Goal: Obtain resource: Download file/media

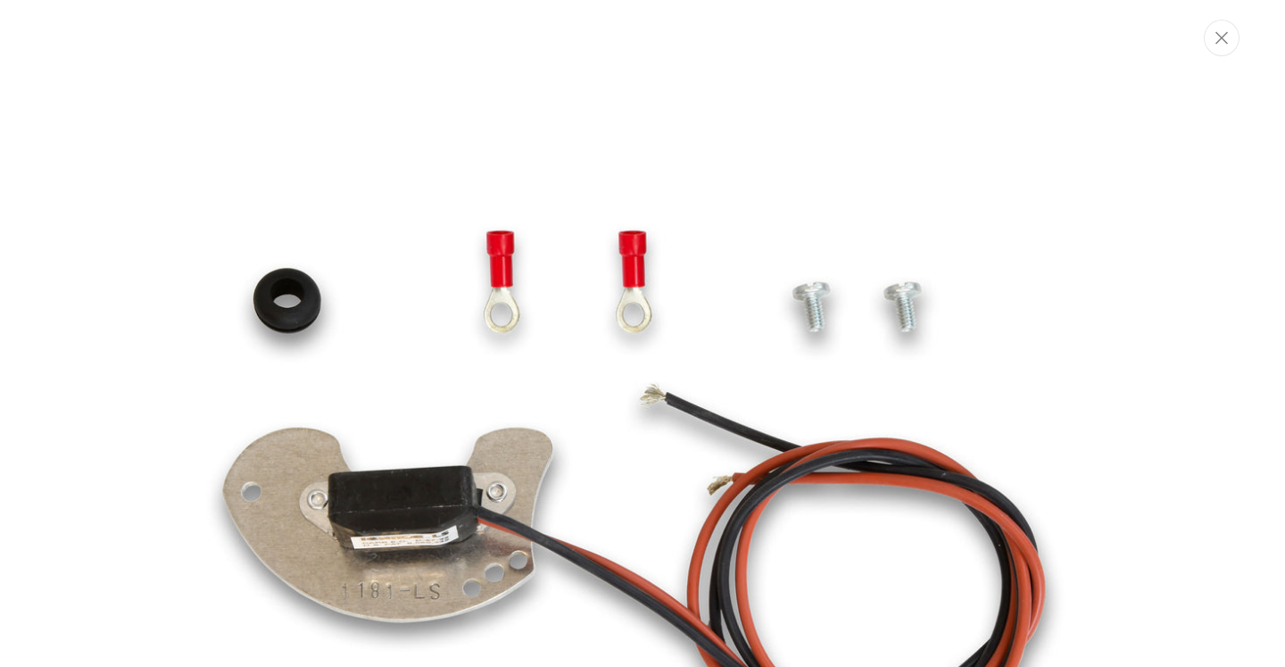
scroll to position [167, 0]
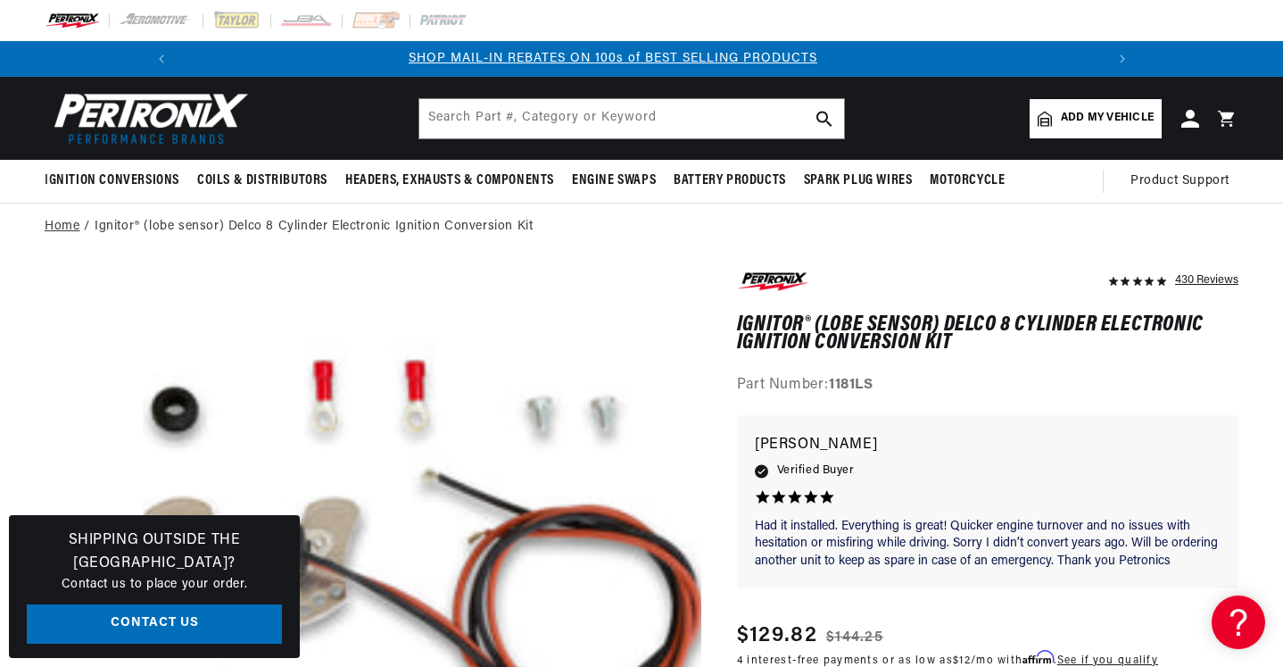
click at [71, 225] on link "Home" at bounding box center [62, 227] width 35 height 20
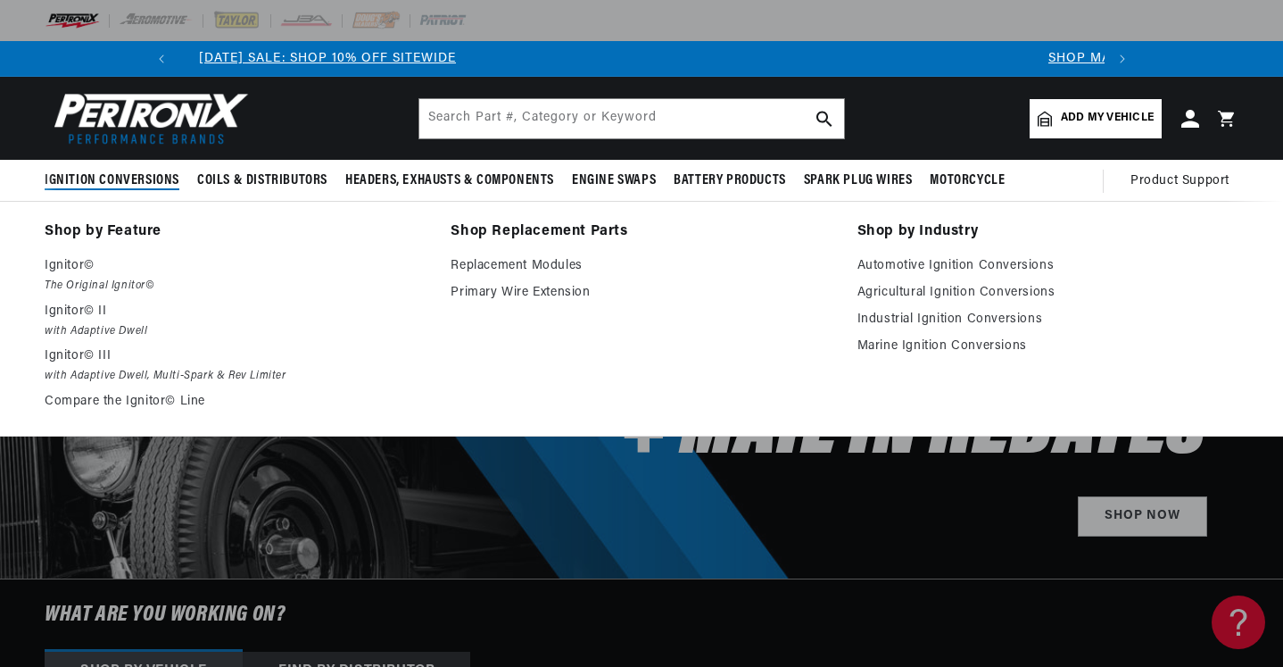
click at [139, 176] on span "Ignition Conversions" at bounding box center [112, 180] width 135 height 19
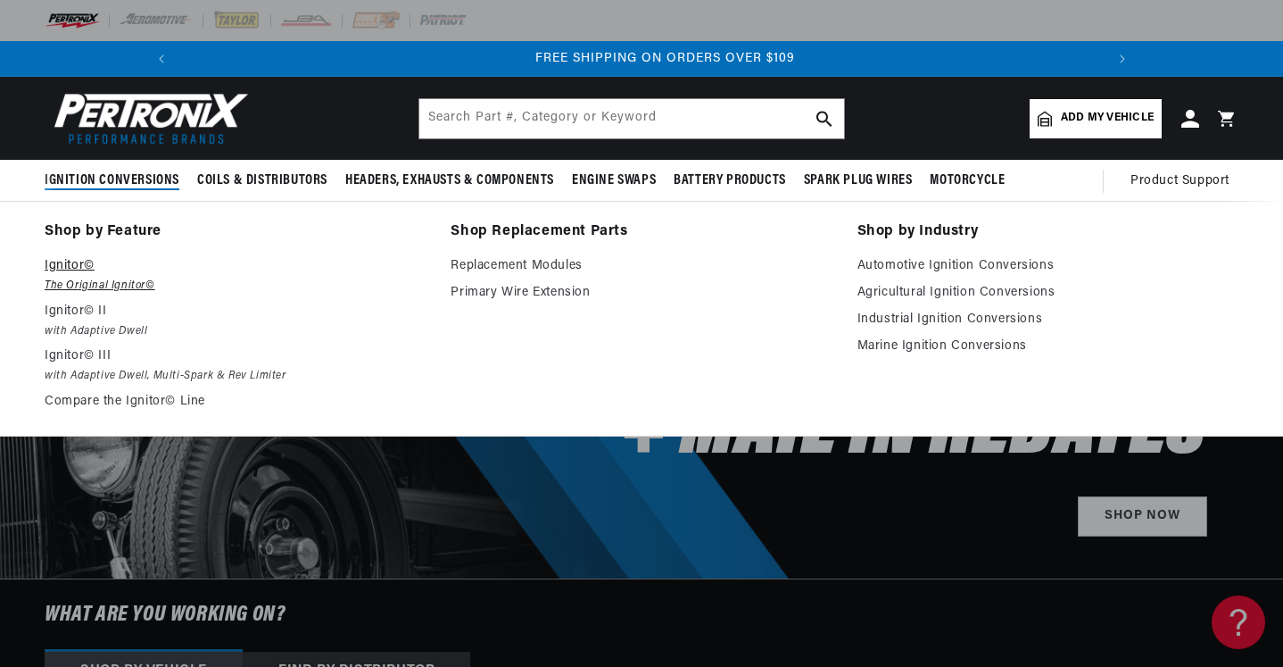
scroll to position [0, 1908]
click at [85, 271] on p "Ignitor©" at bounding box center [235, 265] width 381 height 21
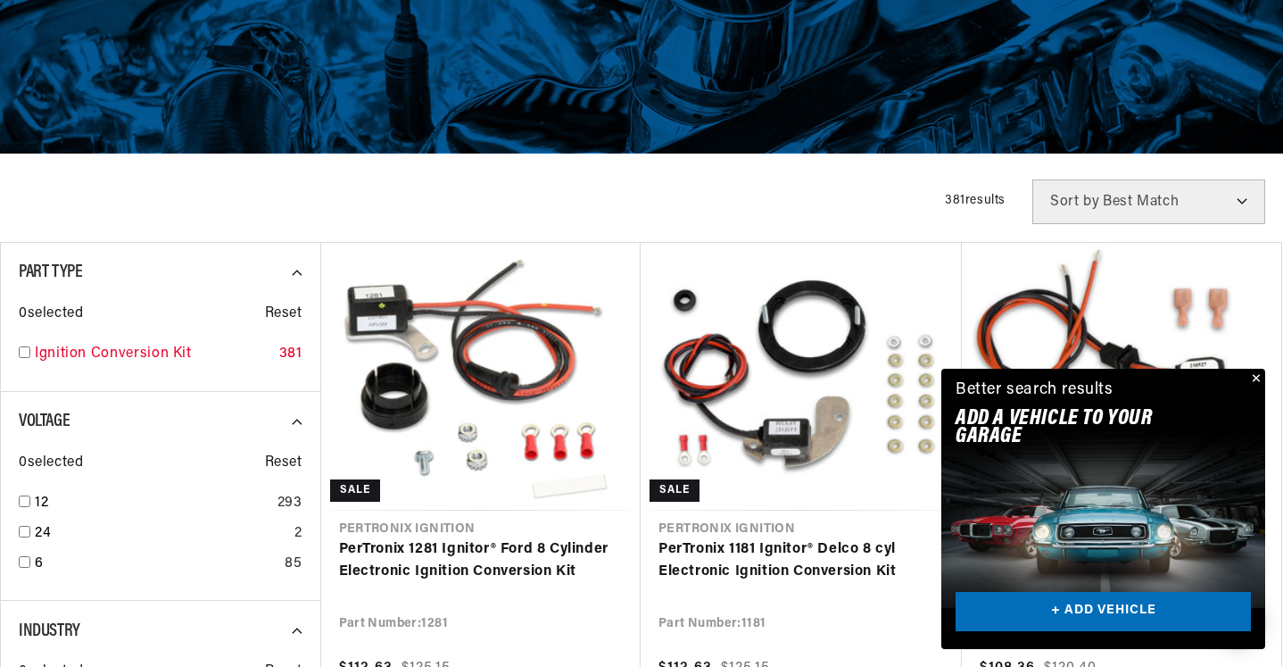
scroll to position [321, 0]
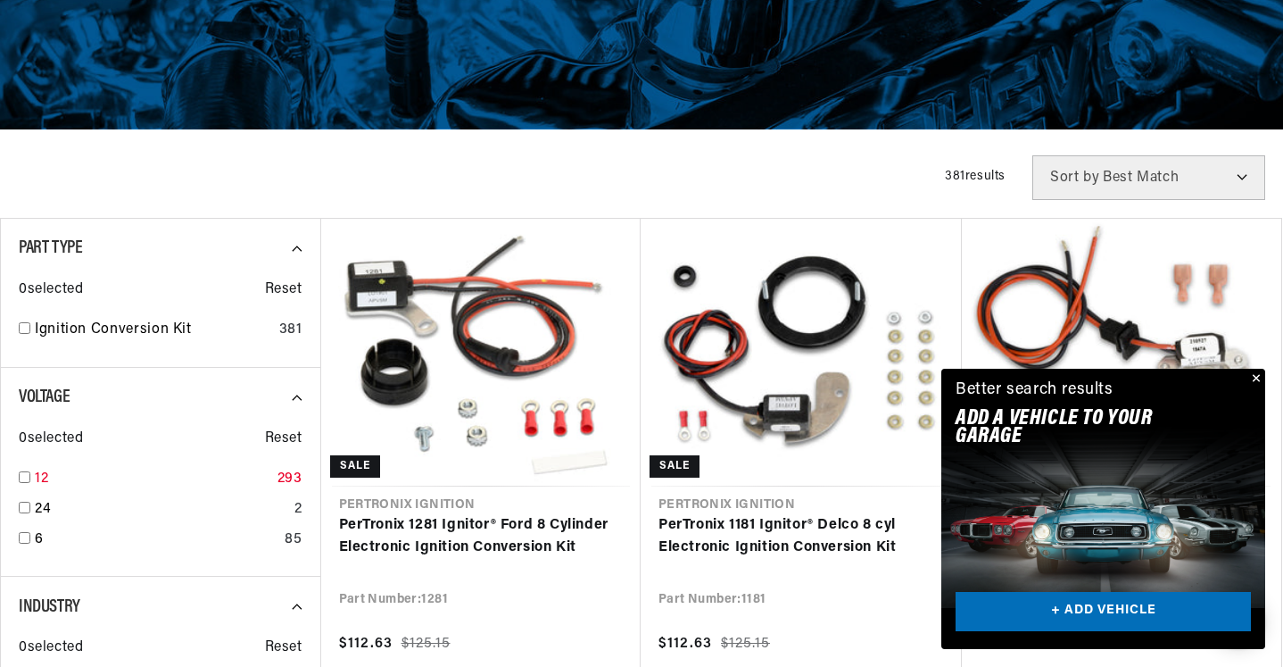
click at [25, 472] on input "checkbox" at bounding box center [25, 477] width 12 height 12
checkbox input "true"
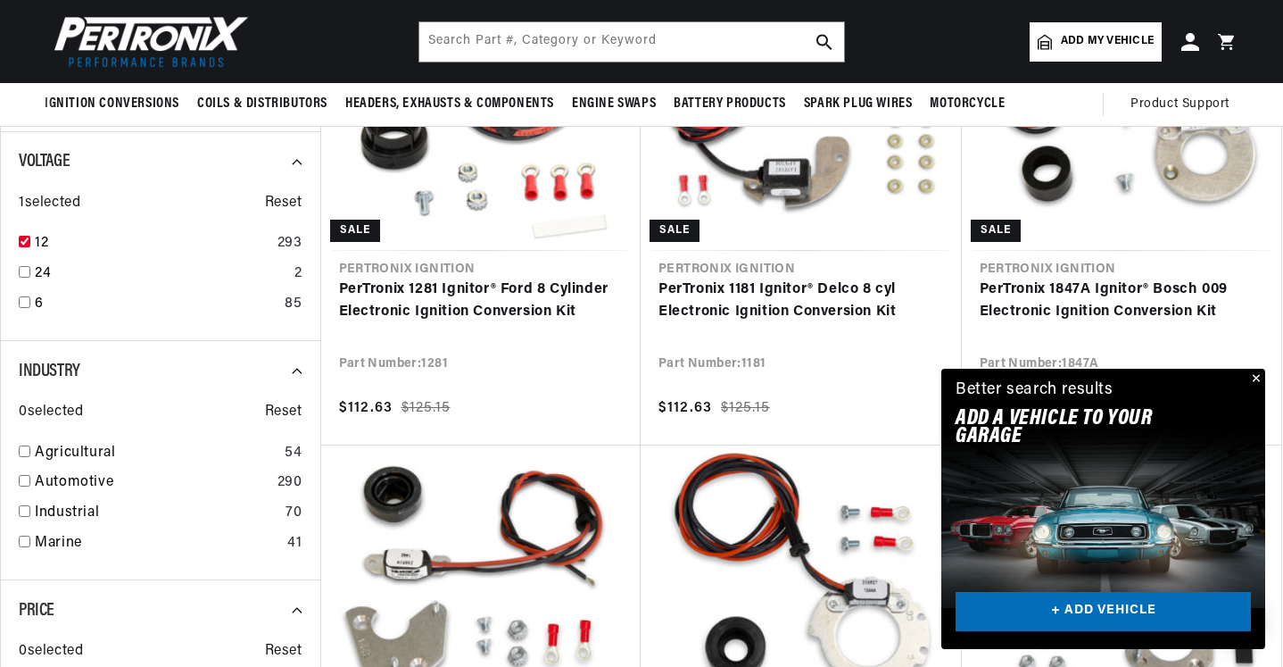
scroll to position [482, 0]
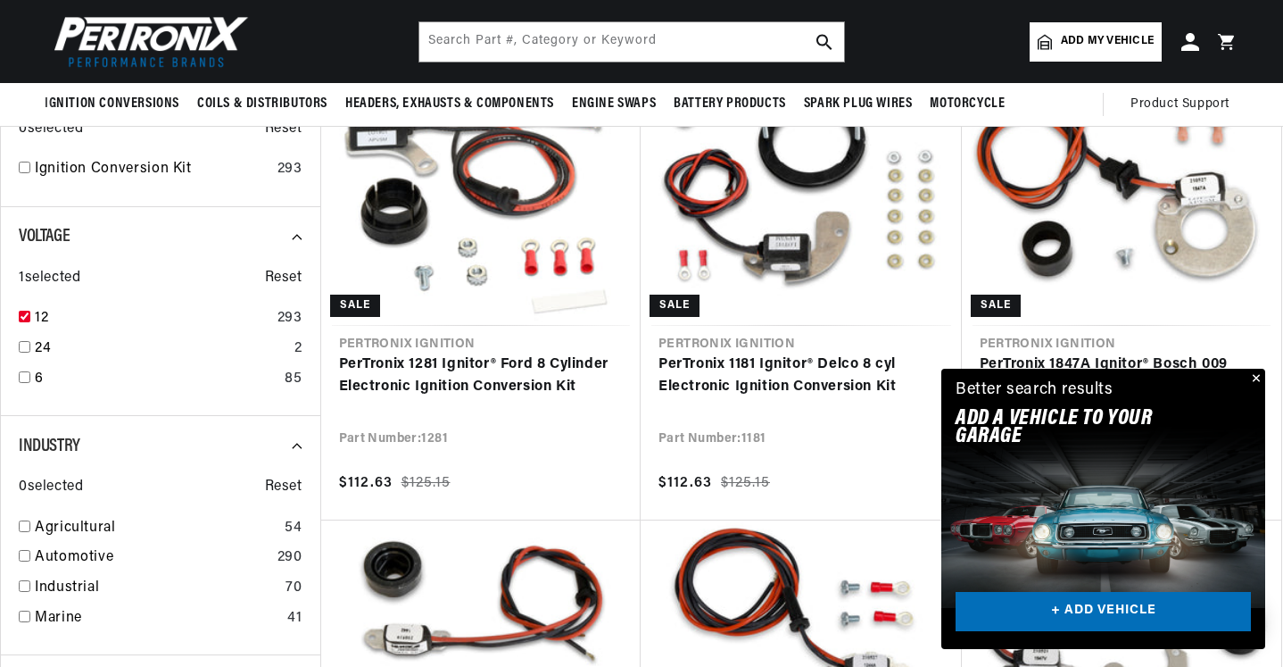
click at [1251, 383] on button "Close" at bounding box center [1254, 379] width 21 height 21
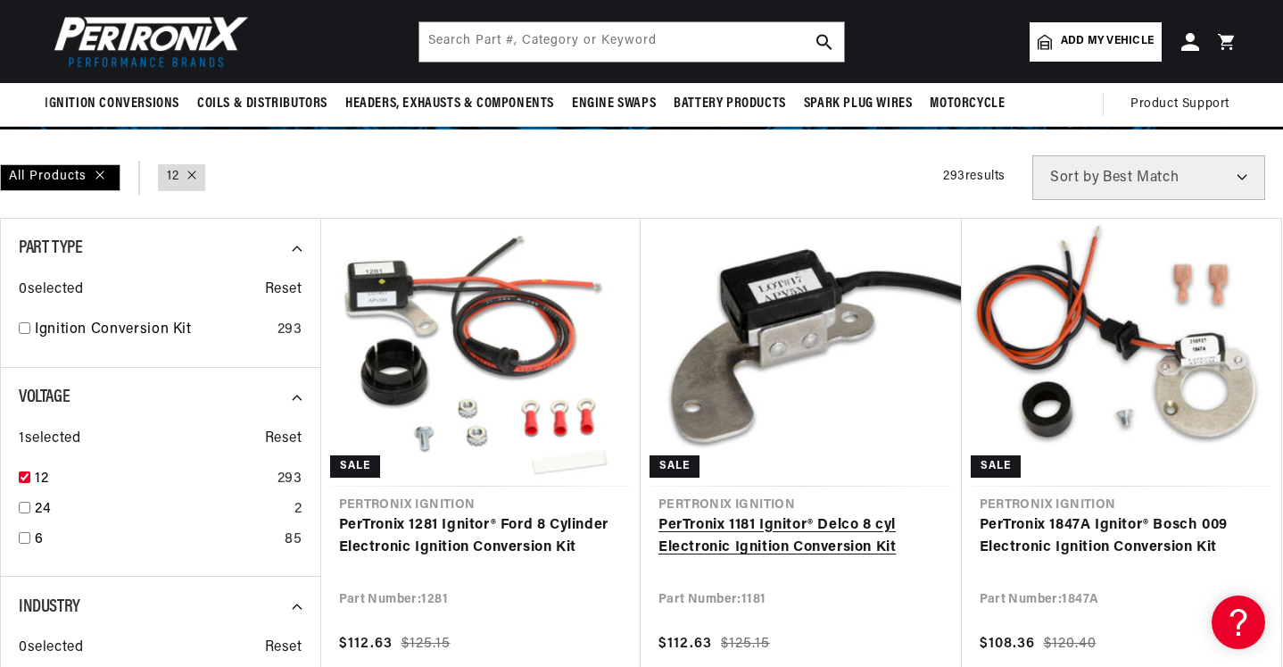
scroll to position [0, 1908]
click at [798, 533] on link "PerTronix 1181 Ignitor® Delco 8 cyl Electronic Ignition Conversion Kit" at bounding box center [802, 537] width 286 height 46
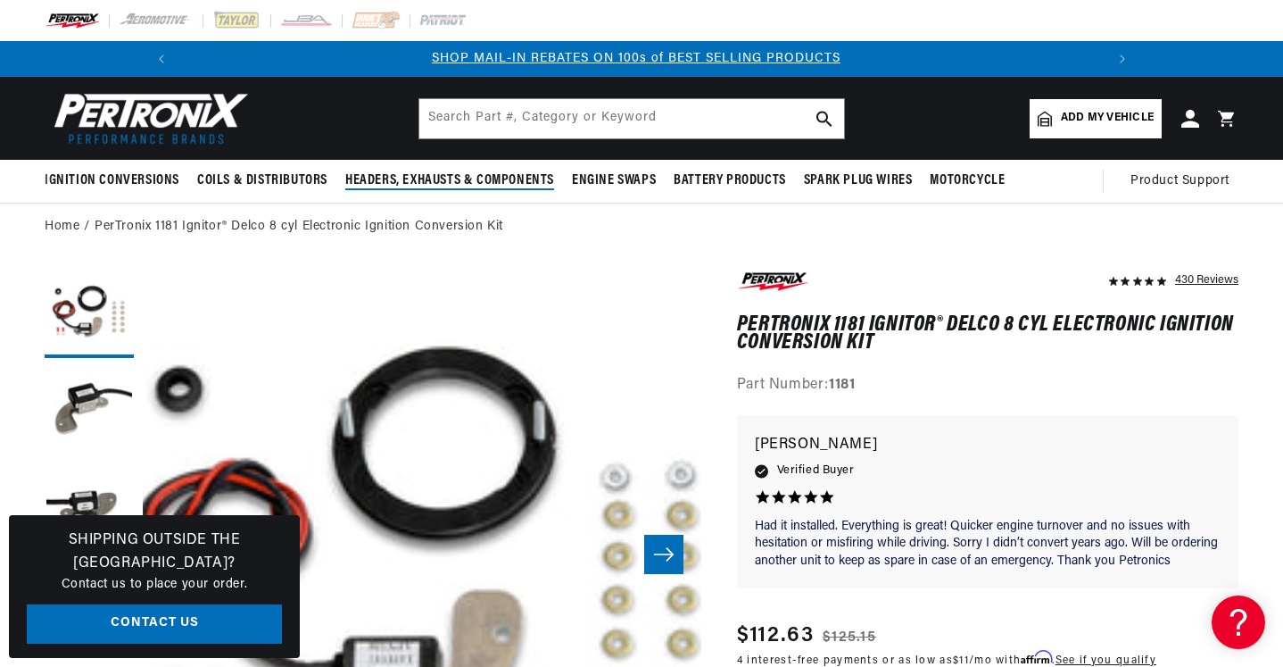
scroll to position [0, 954]
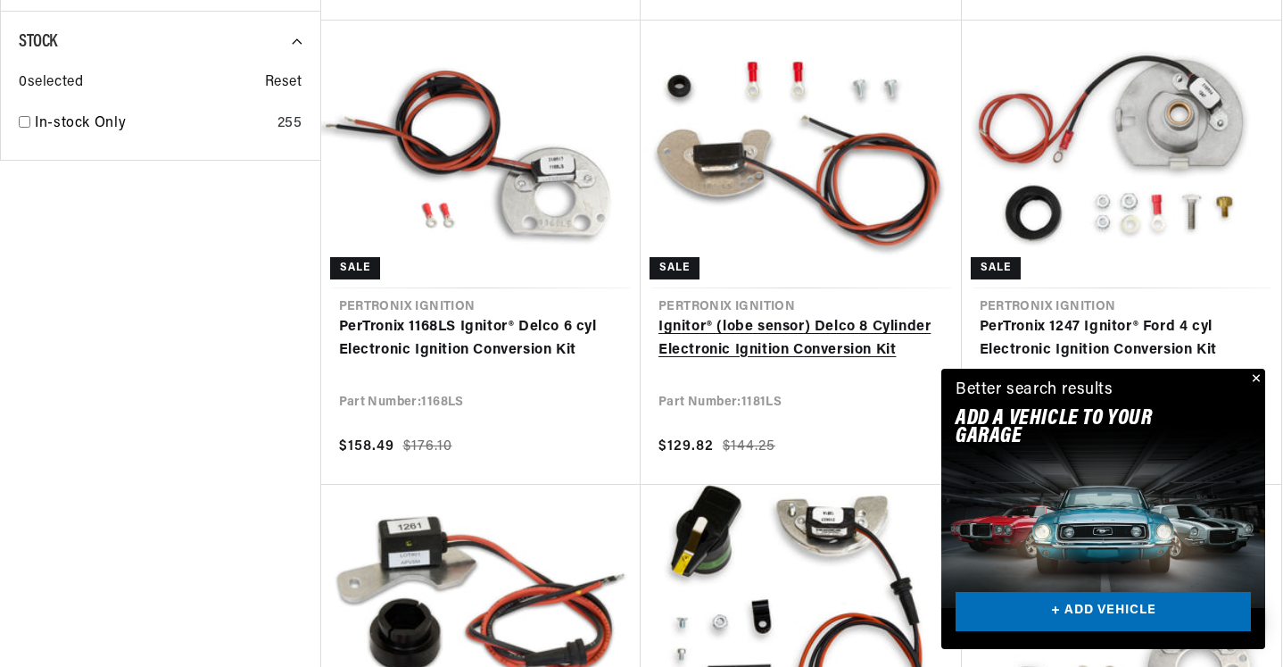
scroll to position [1607, 0]
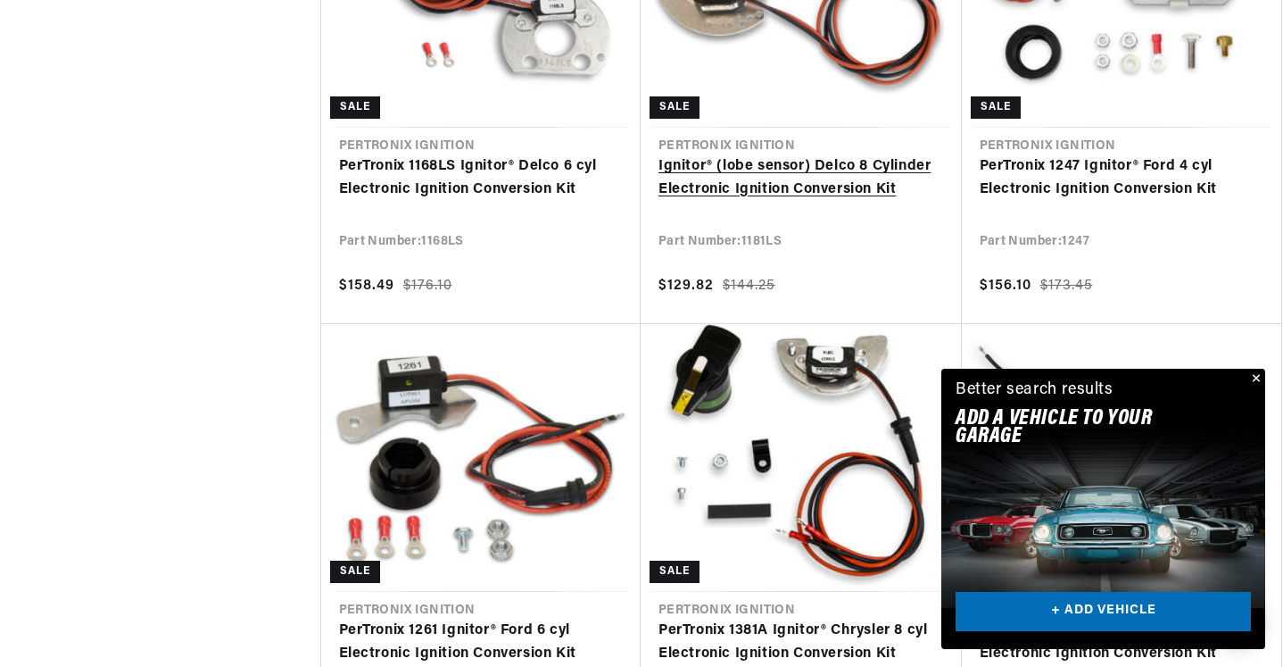
click at [841, 194] on link "Ignitor® (lobe sensor) Delco 8 Cylinder Electronic Ignition Conversion Kit" at bounding box center [802, 178] width 286 height 46
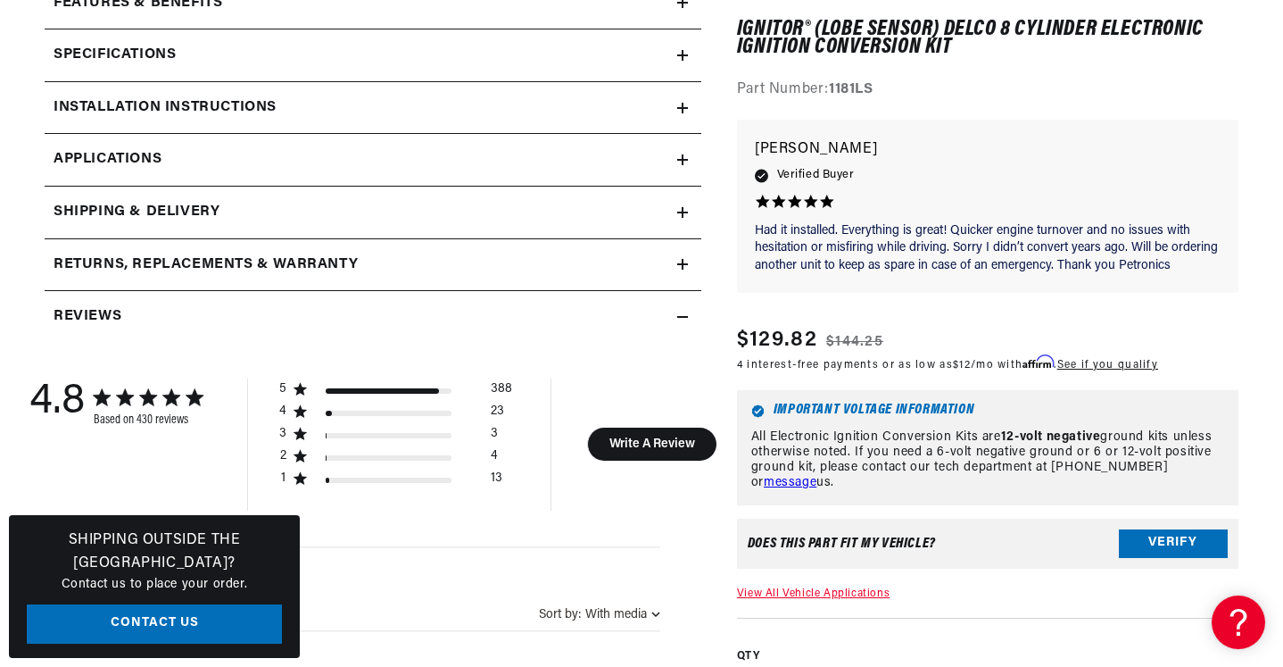
scroll to position [0, 954]
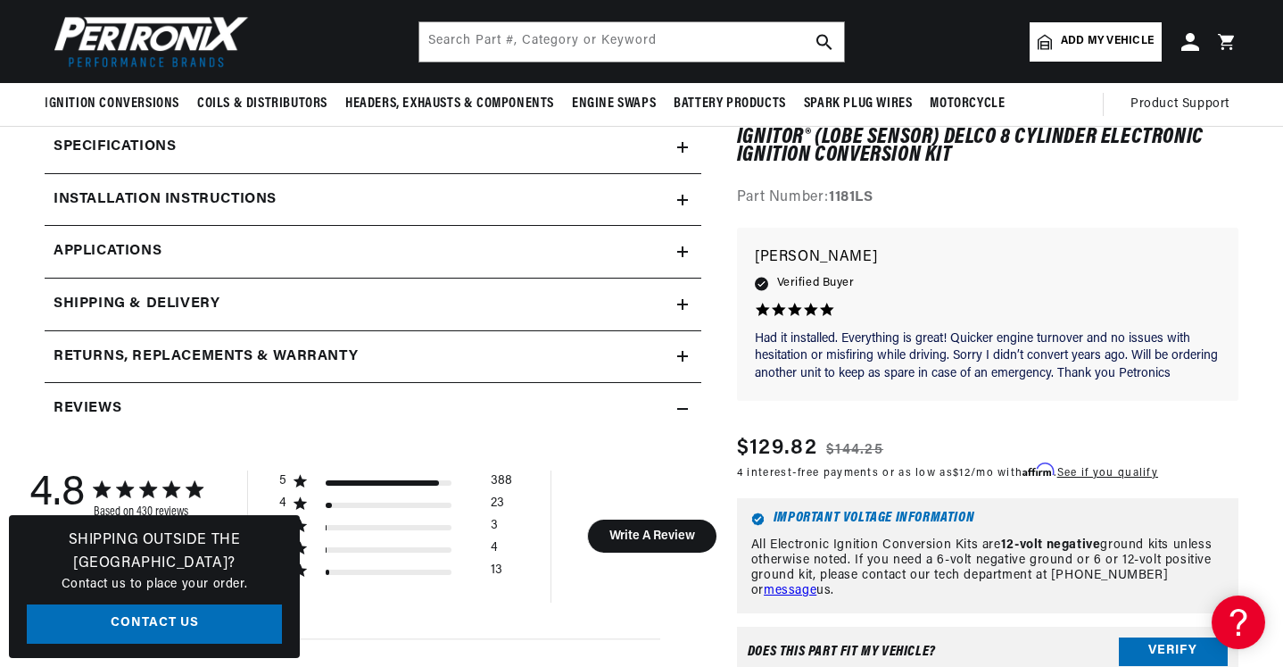
click at [242, 188] on h2 "Installation instructions" at bounding box center [165, 199] width 223 height 23
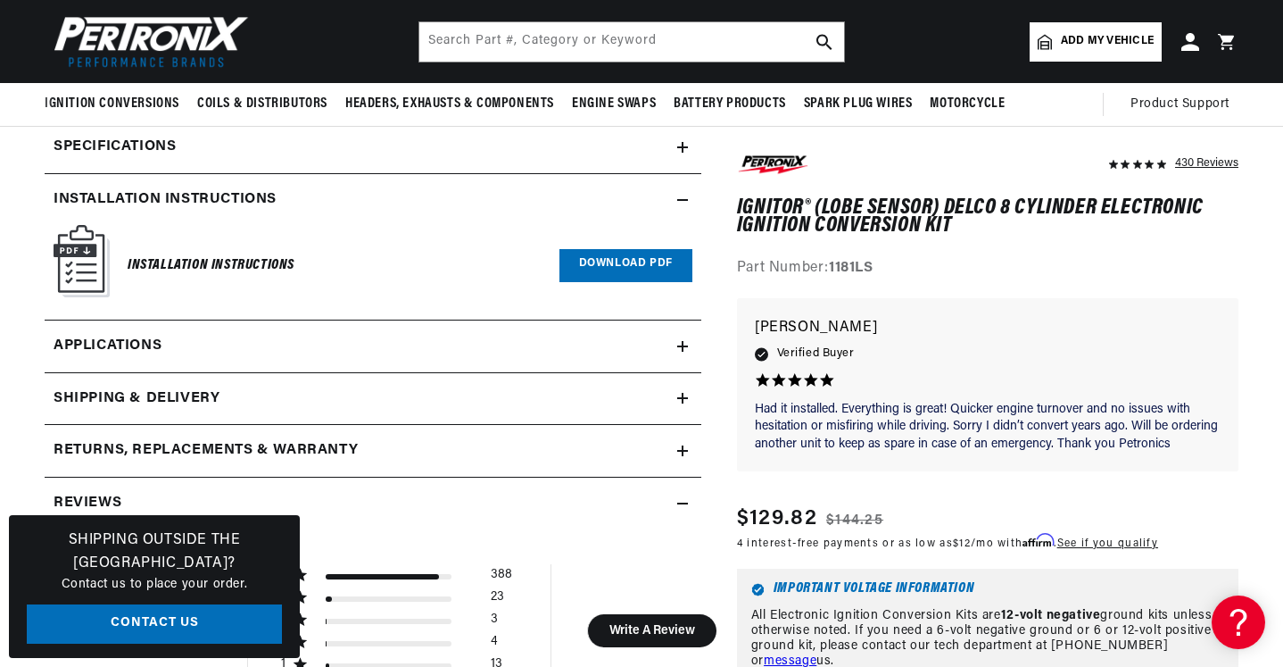
click at [655, 270] on link "Download PDF" at bounding box center [626, 265] width 133 height 33
